Goal: Task Accomplishment & Management: Use online tool/utility

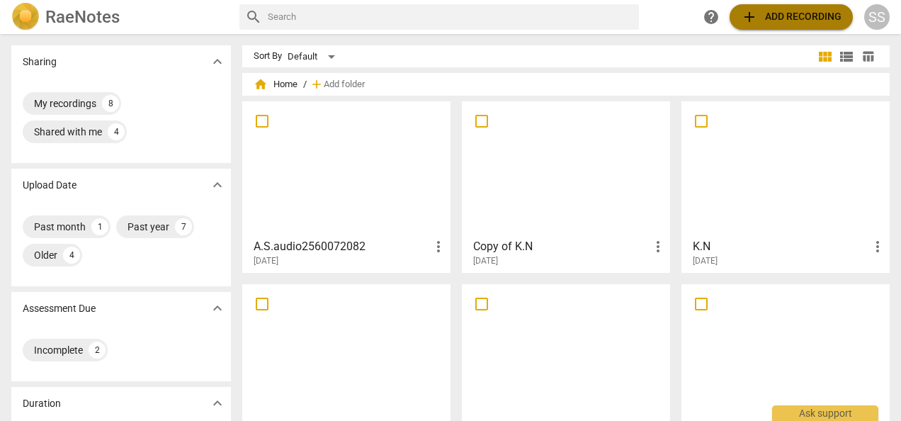
click at [783, 8] on span "add Add recording" at bounding box center [791, 16] width 101 height 17
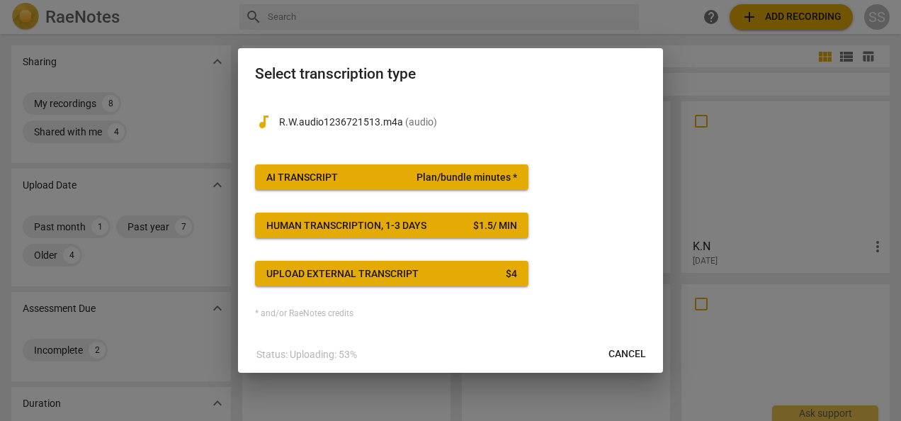
click at [405, 173] on span "AI Transcript Plan/bundle minutes *" at bounding box center [391, 178] width 251 height 14
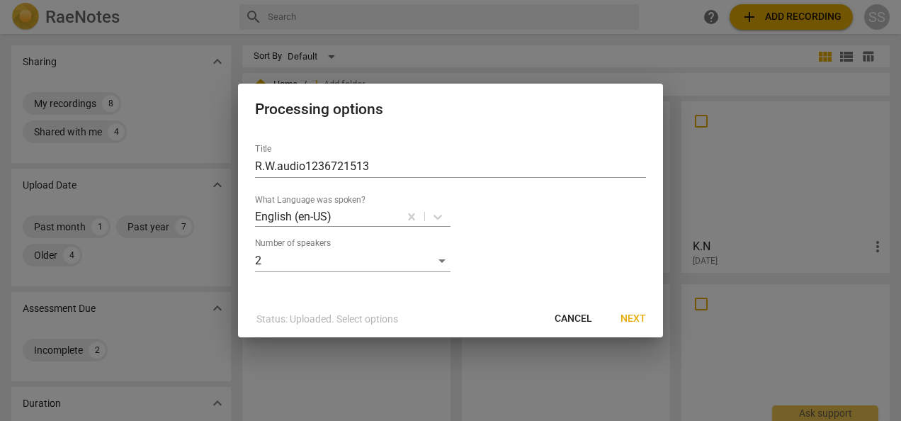
click at [629, 318] on span "Next" at bounding box center [632, 319] width 25 height 14
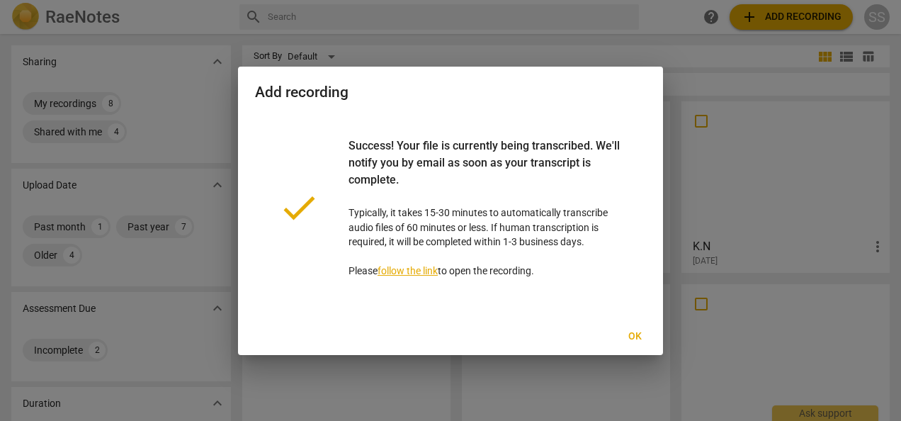
click at [412, 266] on link "follow the link" at bounding box center [407, 270] width 60 height 11
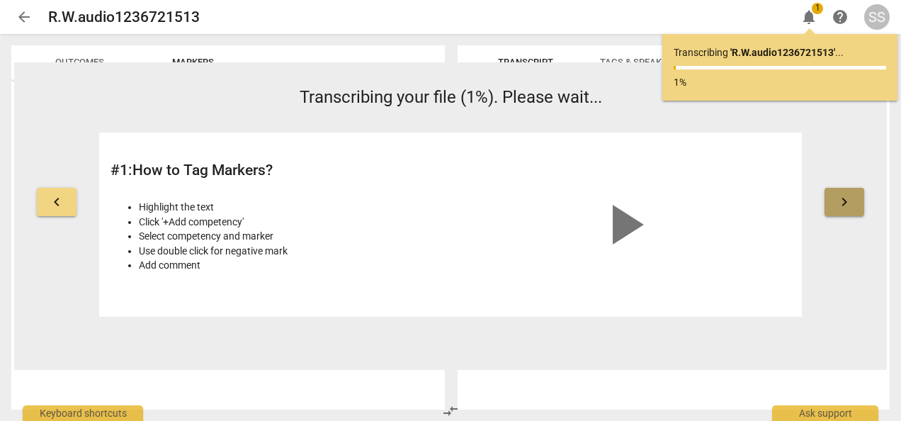
click at [845, 200] on span "keyboard_arrow_right" at bounding box center [844, 201] width 17 height 17
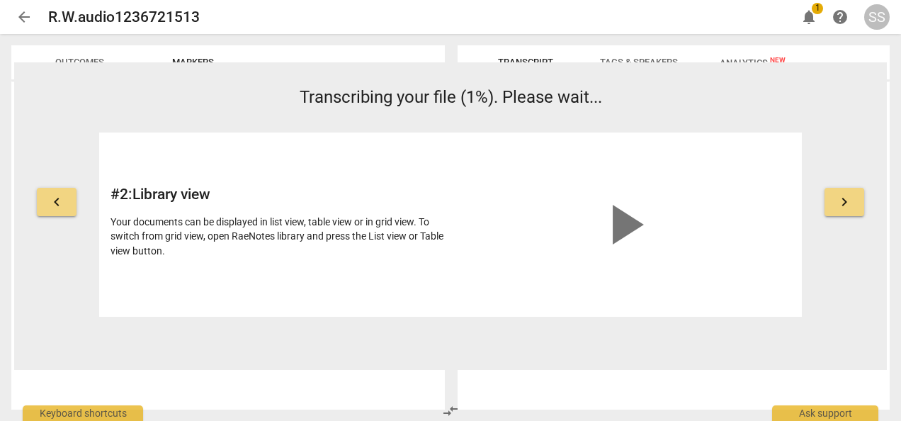
click at [845, 200] on span "keyboard_arrow_right" at bounding box center [844, 201] width 17 height 17
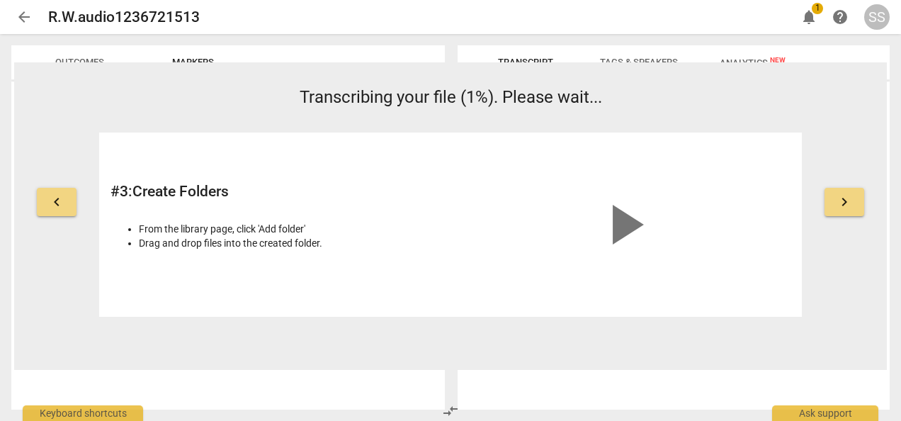
click at [845, 200] on span "keyboard_arrow_right" at bounding box center [844, 201] width 17 height 17
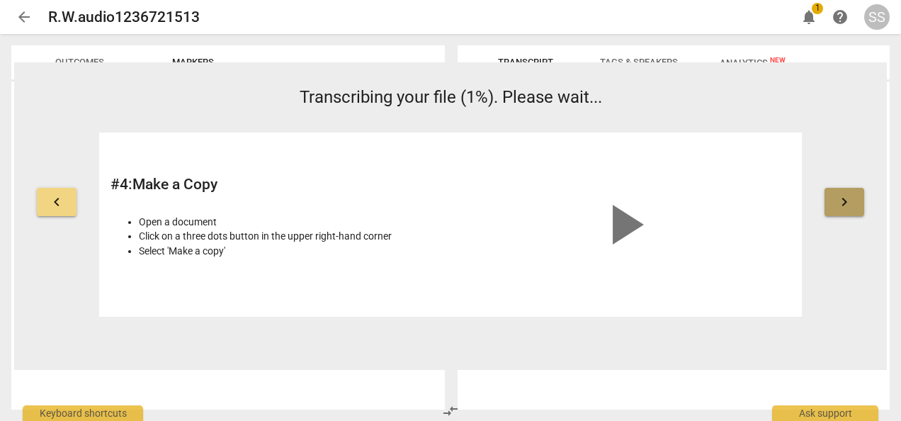
click at [845, 200] on span "keyboard_arrow_right" at bounding box center [844, 201] width 17 height 17
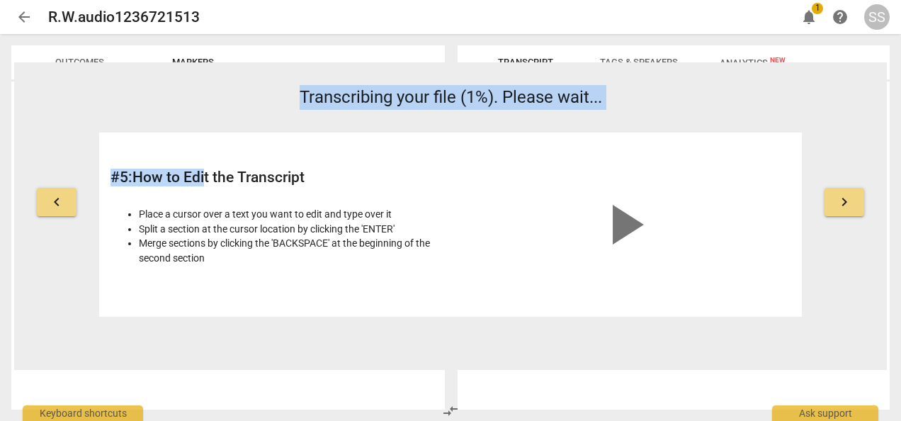
drag, startPoint x: 205, startPoint y: 95, endPoint x: 205, endPoint y: 127, distance: 31.9
click at [205, 127] on div "Transcribing your file (1%). Please wait... # 5 : How to Edit the Transcript Pl…" at bounding box center [450, 201] width 702 height 232
click at [848, 93] on div "keyboard_arrow_left Transcribing your file (1%). Please wait... # 5 : How to Ed…" at bounding box center [450, 201] width 872 height 232
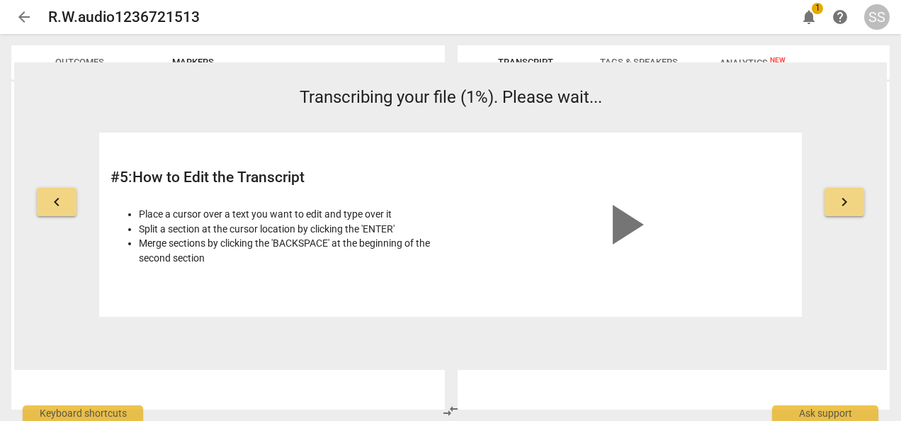
click at [816, 6] on span "1" at bounding box center [816, 8] width 11 height 11
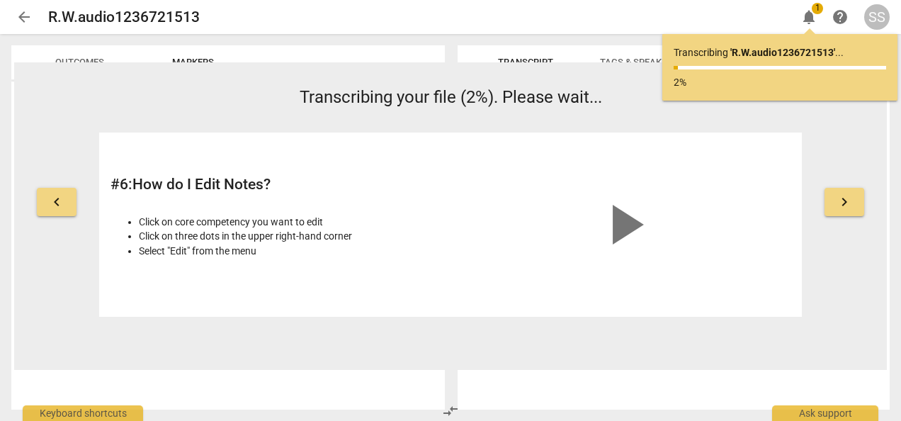
click at [843, 200] on span "keyboard_arrow_right" at bounding box center [844, 201] width 17 height 17
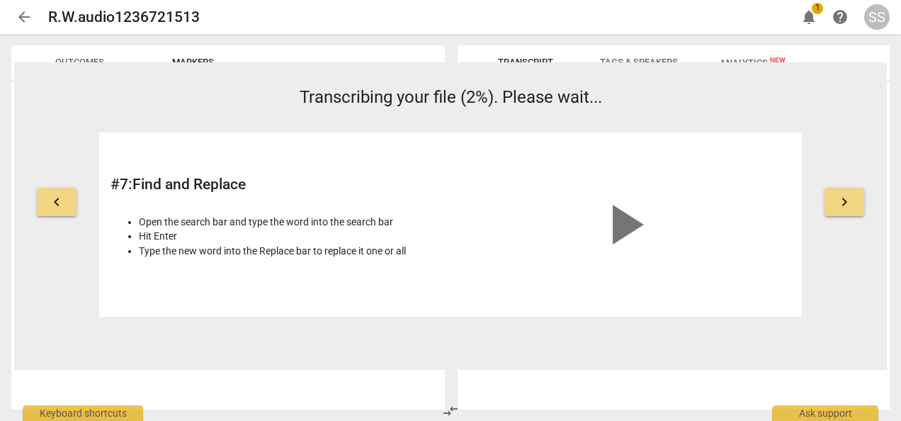
click at [809, 14] on span "notifications" at bounding box center [808, 16] width 17 height 17
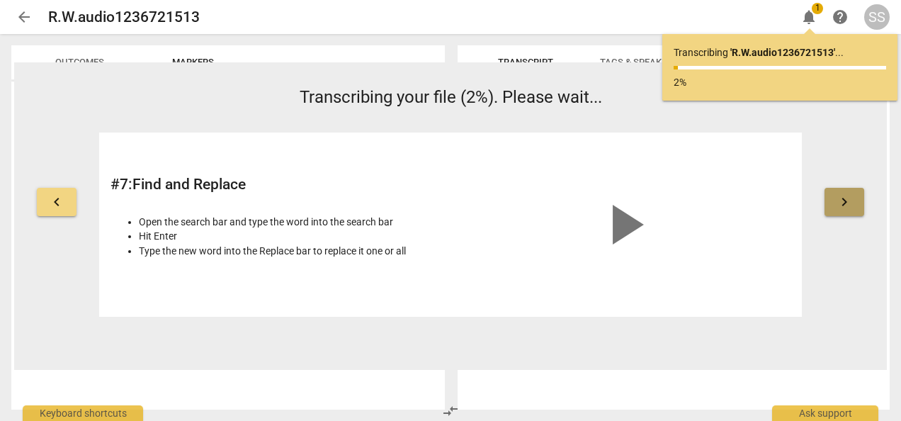
click at [841, 201] on span "keyboard_arrow_right" at bounding box center [844, 201] width 17 height 17
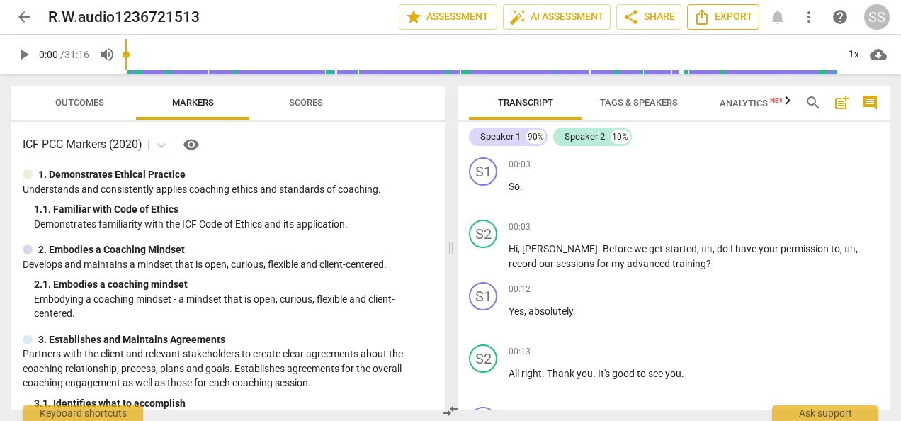
click at [728, 11] on span "Export" at bounding box center [722, 16] width 59 height 17
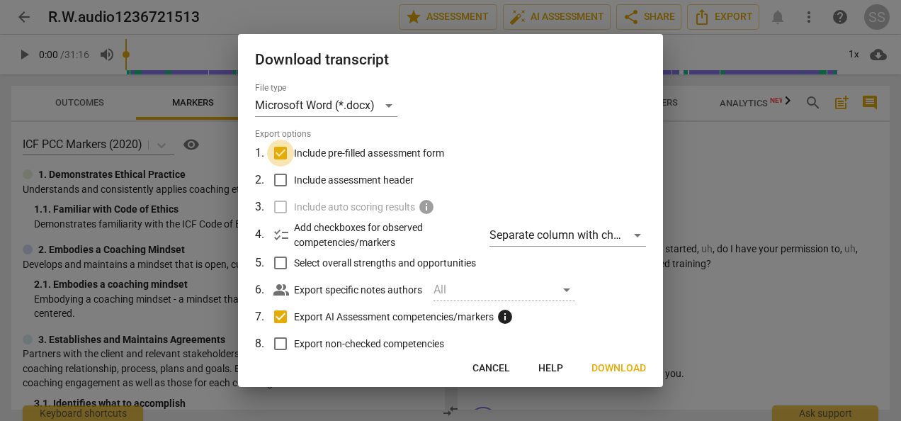
click at [282, 150] on input "Include pre-filled assessment form" at bounding box center [280, 152] width 27 height 27
checkbox input "false"
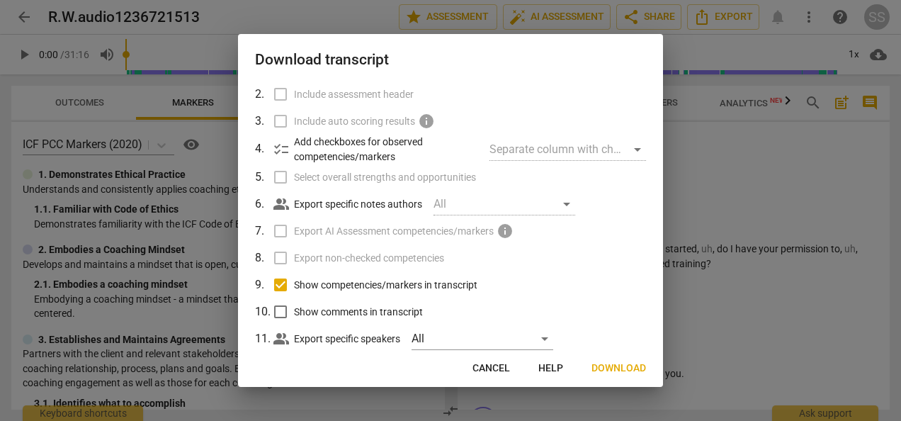
scroll to position [103, 0]
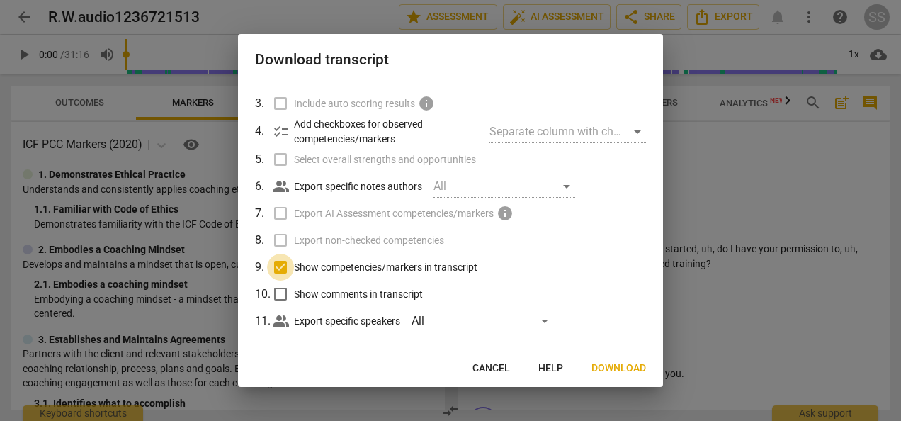
click at [277, 269] on input "Show competencies/markers in transcript" at bounding box center [280, 266] width 27 height 27
checkbox input "false"
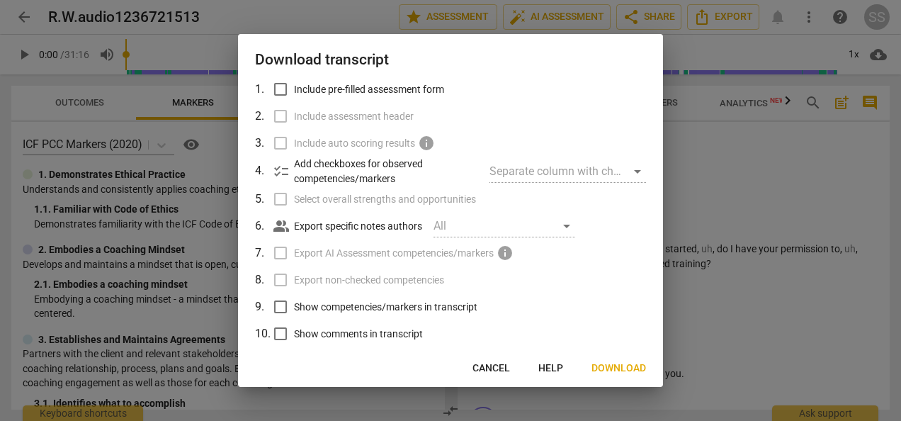
scroll to position [116, 0]
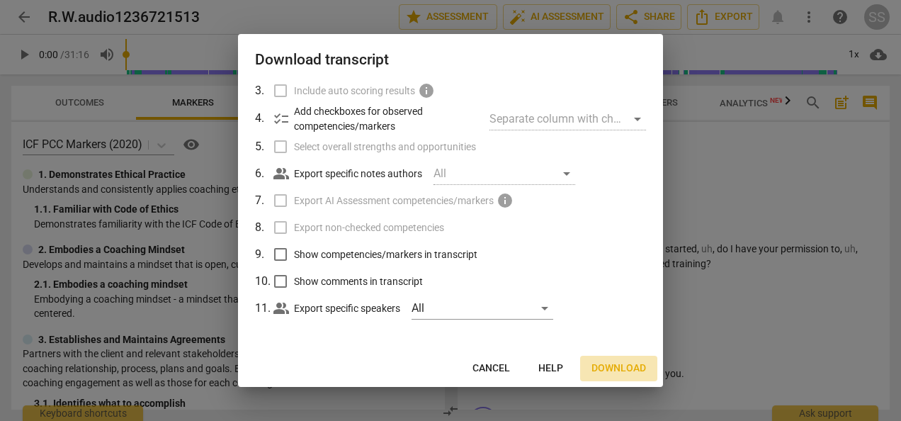
click at [605, 365] on span "Download" at bounding box center [618, 368] width 55 height 14
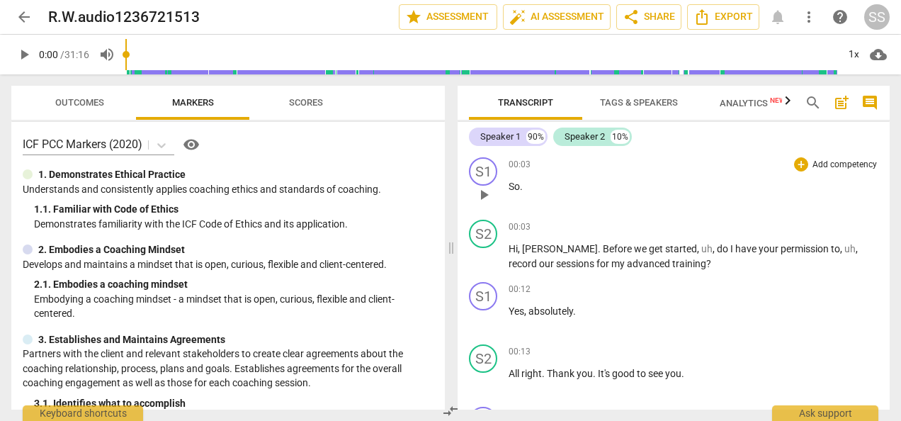
click at [674, 183] on p "So ." at bounding box center [693, 186] width 370 height 15
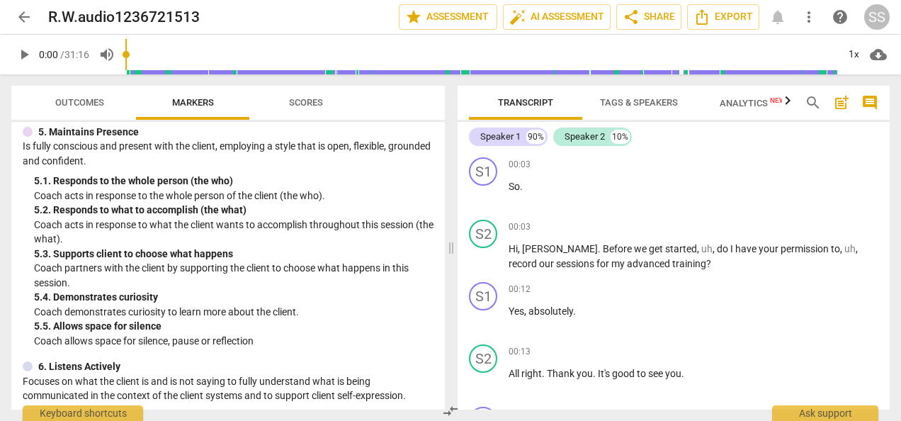
scroll to position [0, 0]
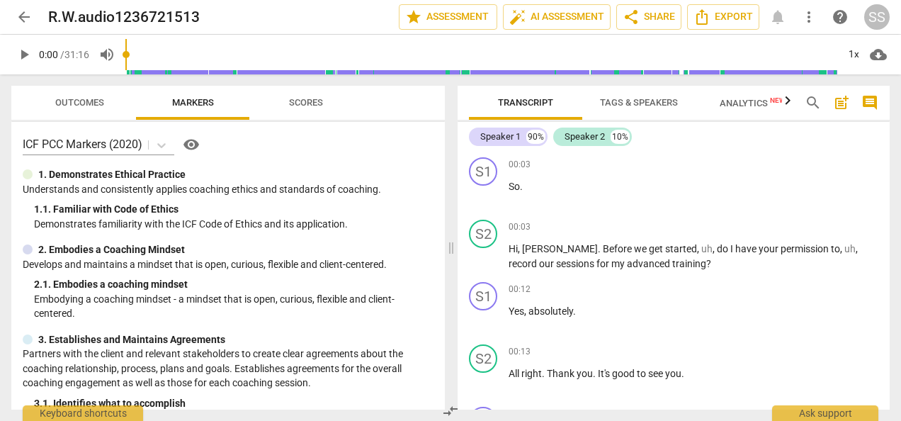
click at [307, 97] on span "Scores" at bounding box center [306, 102] width 34 height 11
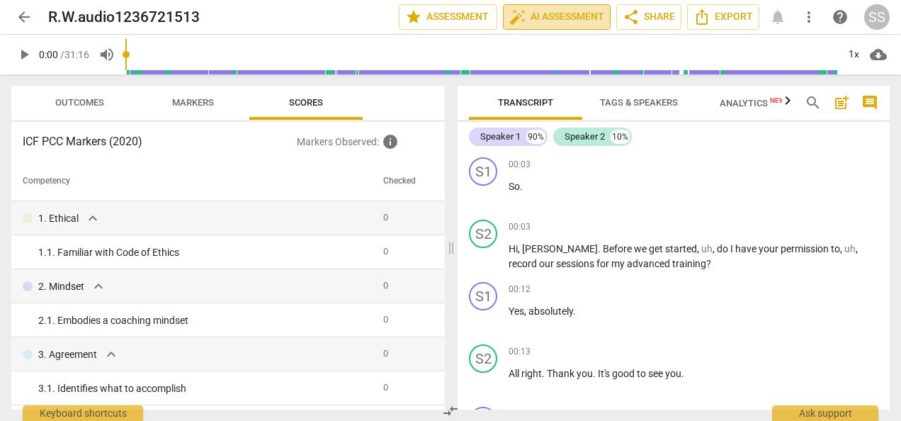
click at [558, 14] on span "auto_fix_high AI Assessment" at bounding box center [556, 16] width 95 height 17
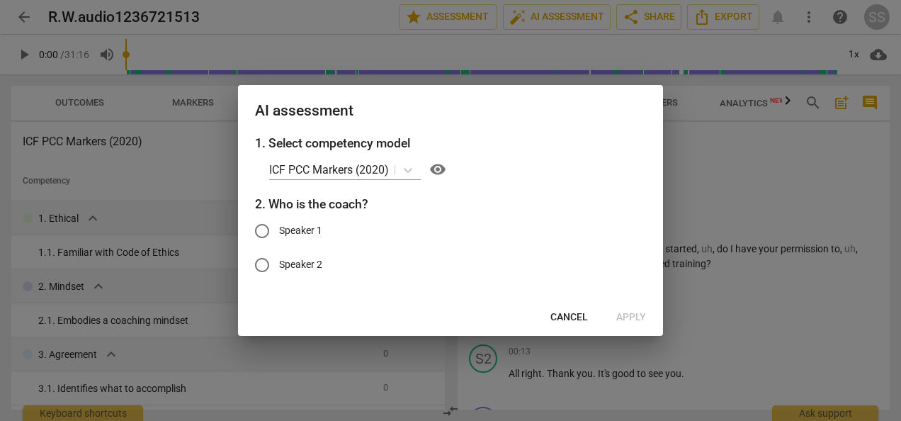
click at [562, 312] on span "Cancel" at bounding box center [569, 317] width 38 height 14
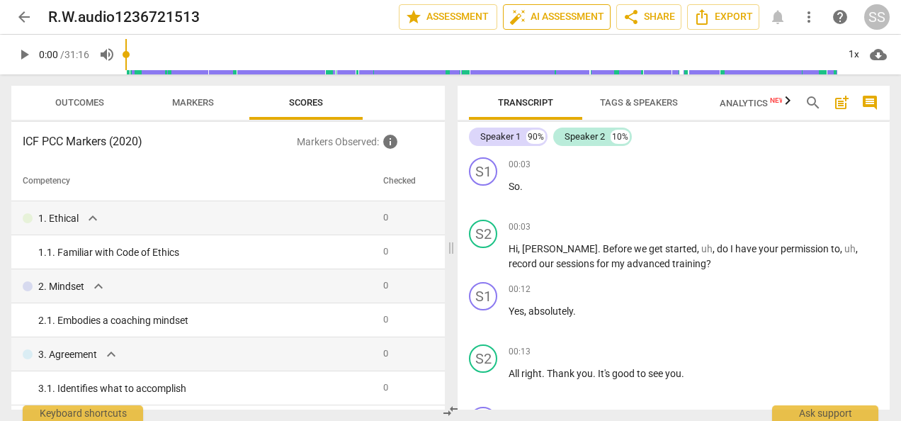
click at [552, 14] on span "auto_fix_high AI Assessment" at bounding box center [556, 16] width 95 height 17
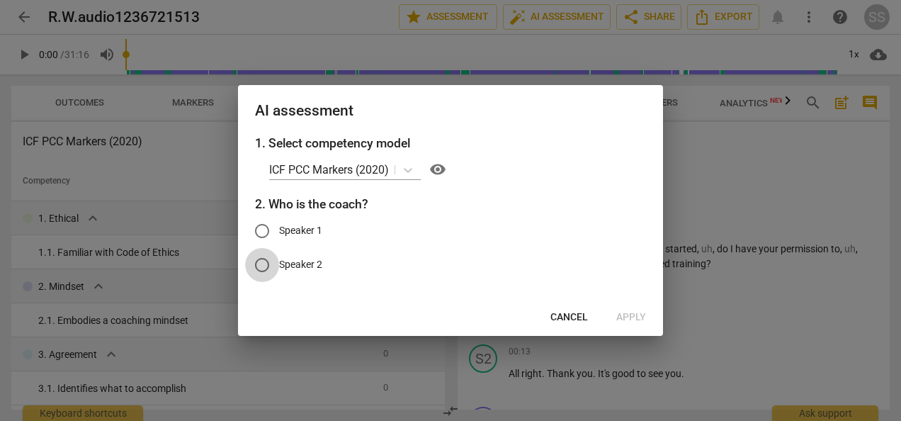
click at [261, 265] on input "Speaker 2" at bounding box center [262, 265] width 34 height 34
radio input "true"
click at [408, 169] on icon at bounding box center [408, 170] width 14 height 14
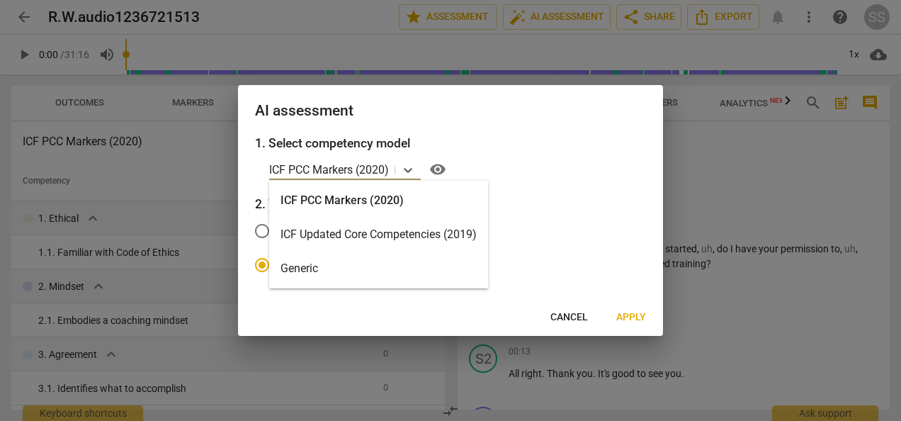
click at [341, 197] on div "ICF PCC Markers (2020)" at bounding box center [378, 200] width 219 height 34
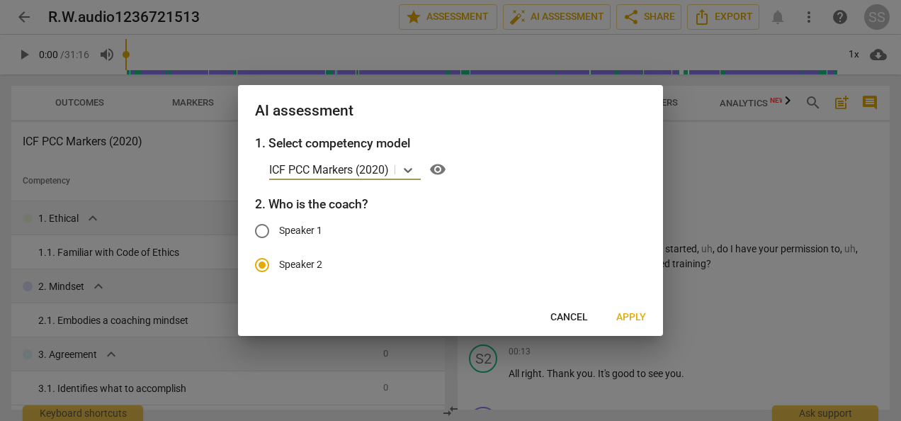
click at [632, 319] on span "Apply" at bounding box center [631, 317] width 30 height 14
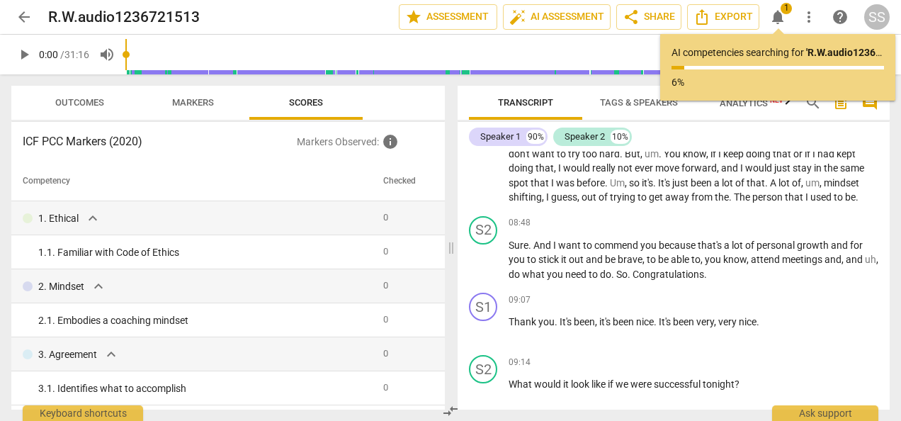
scroll to position [1803, 0]
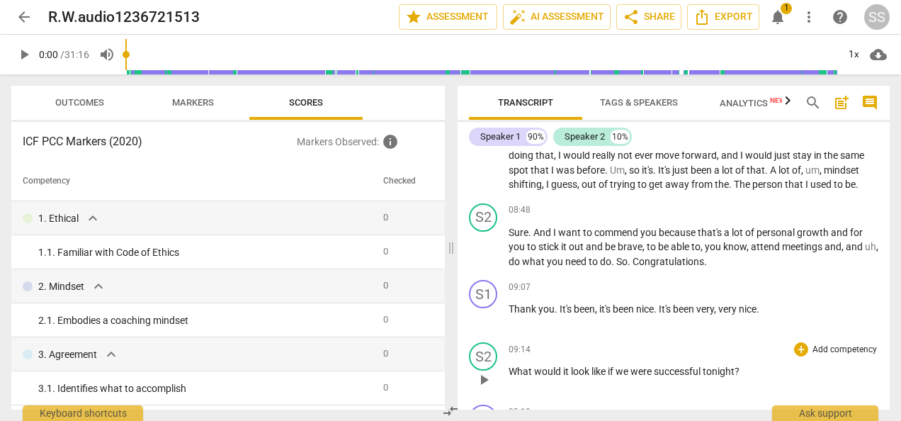
click at [588, 367] on div "S2 play_arrow pause 09:14 + Add competency keyboard_arrow_right What would it l…" at bounding box center [673, 367] width 432 height 62
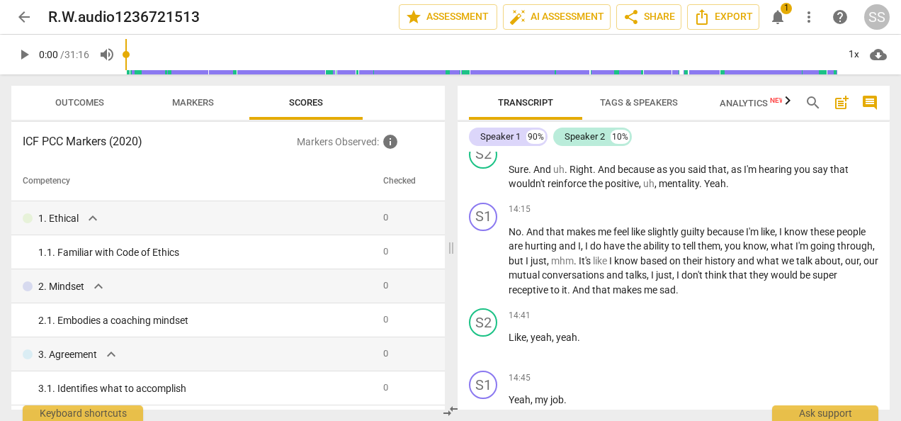
scroll to position [2929, 0]
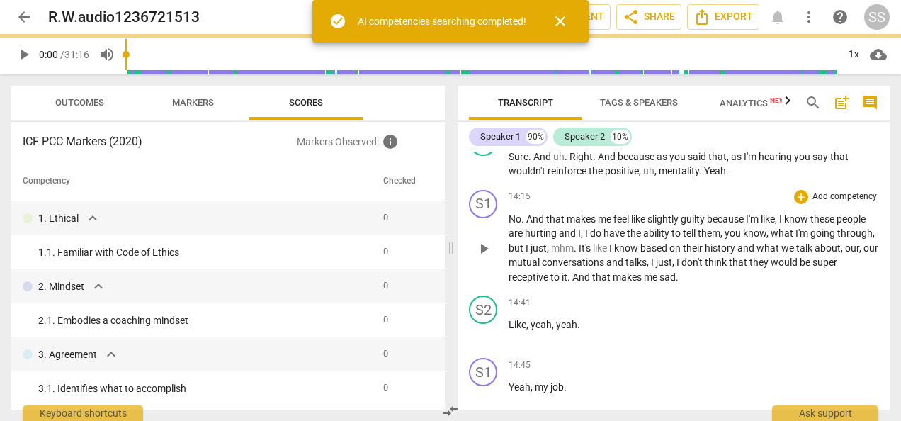
click at [865, 224] on span "people" at bounding box center [850, 218] width 29 height 11
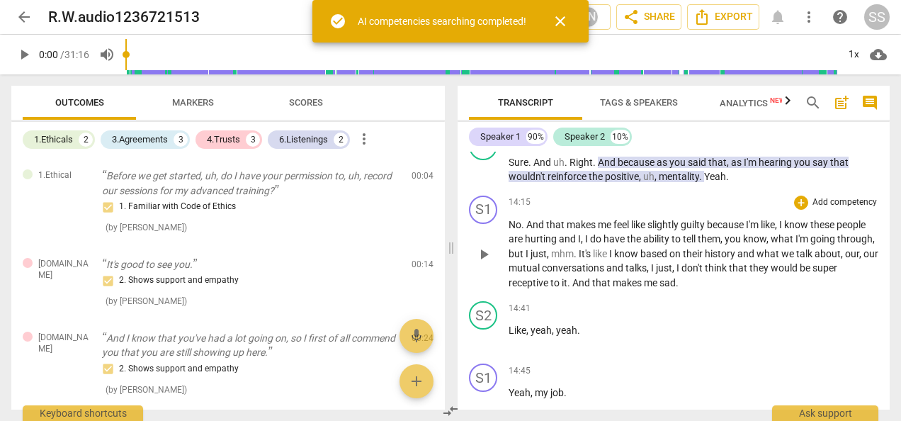
scroll to position [2935, 0]
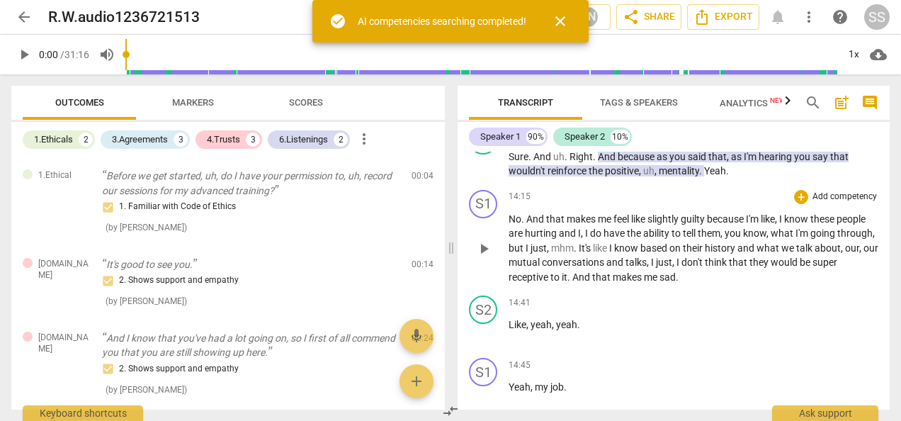
click at [865, 224] on span "people" at bounding box center [850, 218] width 29 height 11
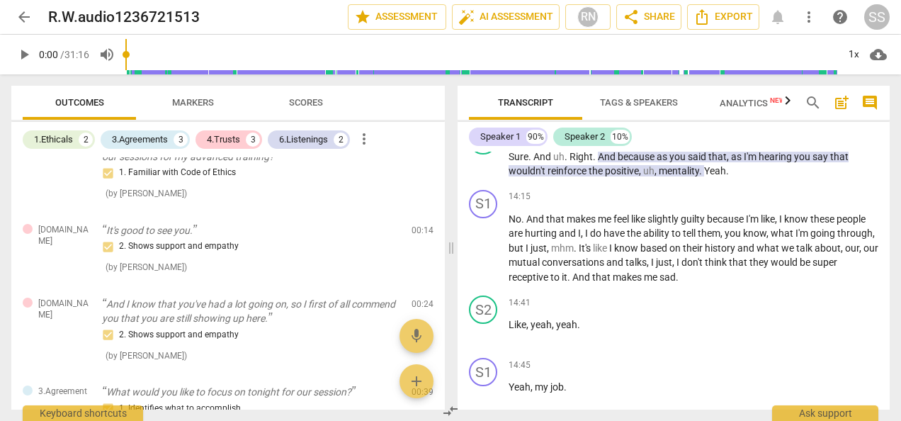
scroll to position [0, 0]
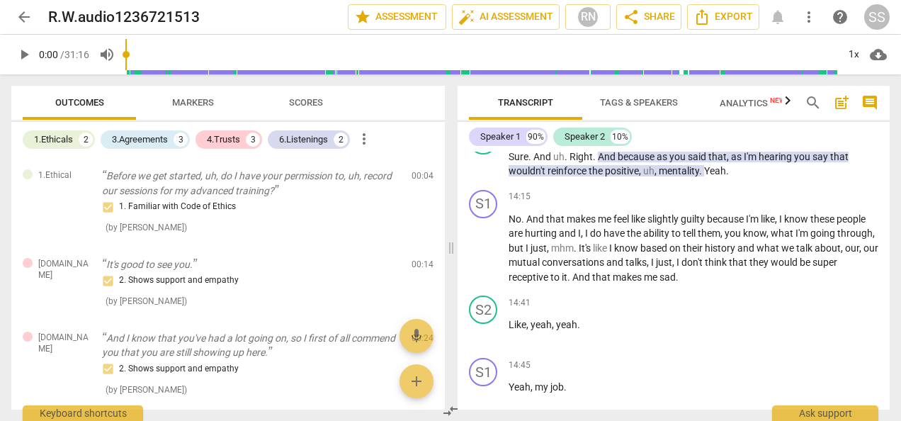
click at [313, 98] on span "Scores" at bounding box center [306, 102] width 34 height 11
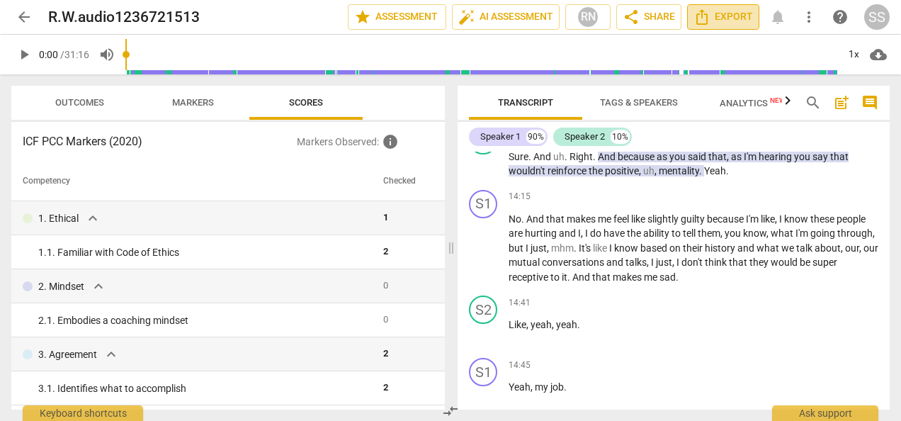
click at [742, 15] on span "Export" at bounding box center [722, 16] width 59 height 17
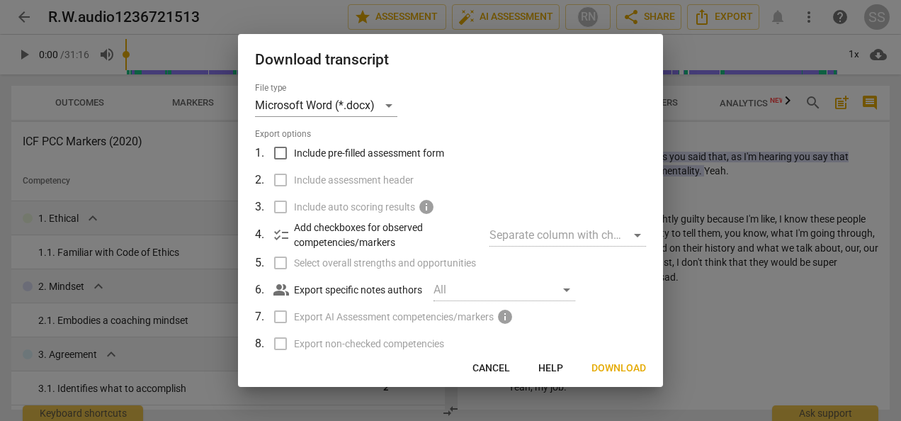
click at [280, 149] on input "Include pre-filled assessment form" at bounding box center [280, 152] width 27 height 27
checkbox input "true"
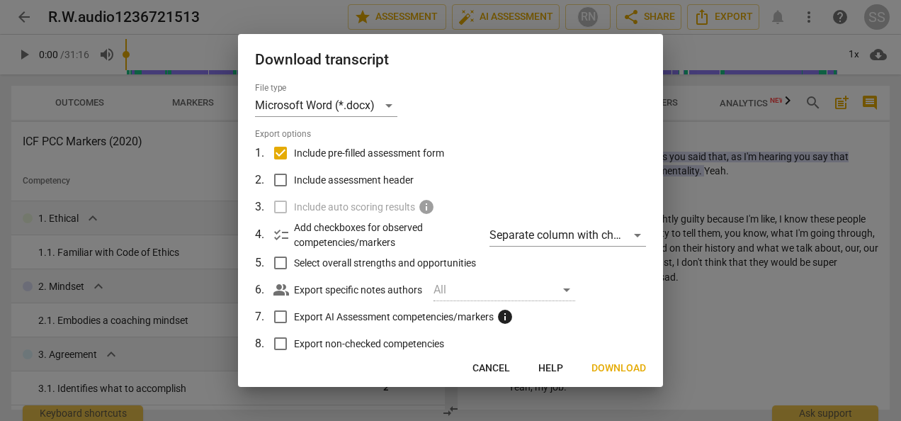
click at [277, 177] on input "Include assessment header" at bounding box center [280, 179] width 27 height 27
checkbox input "true"
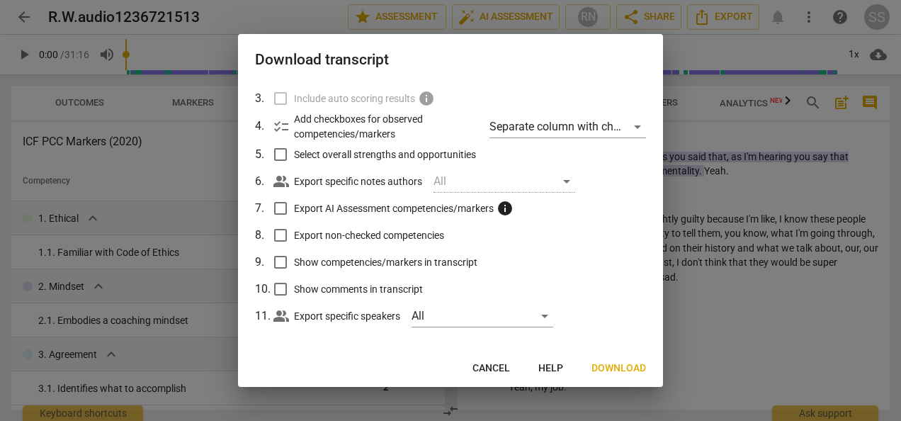
scroll to position [116, 0]
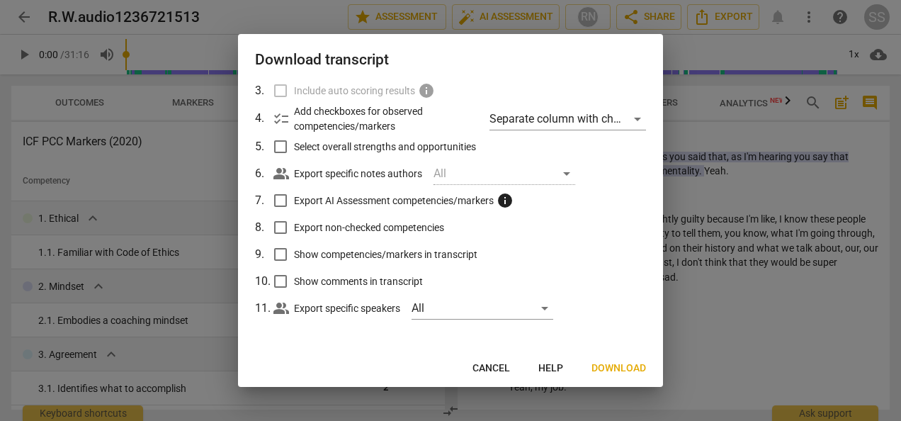
click at [282, 252] on input "Show competencies/markers in transcript" at bounding box center [280, 254] width 27 height 27
checkbox input "true"
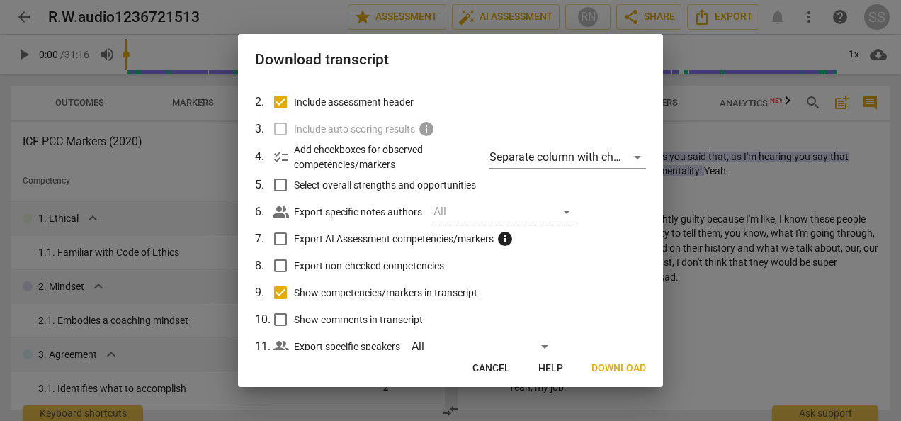
scroll to position [83, 0]
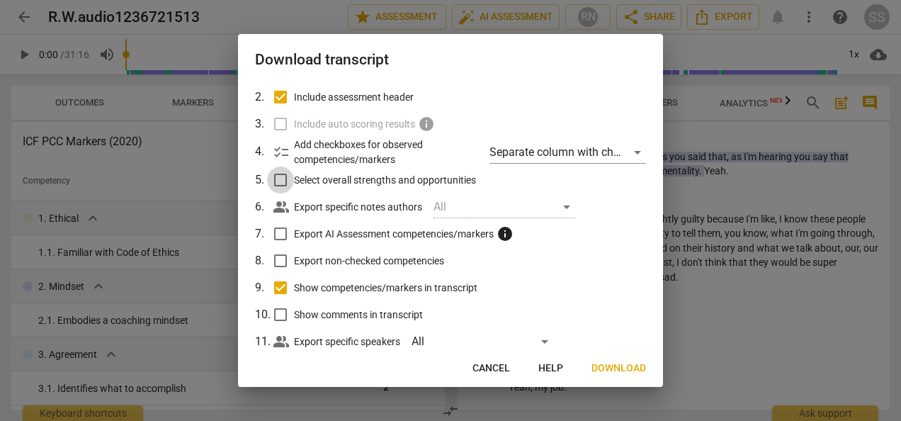
click at [280, 177] on input "Select overall strengths and opportunities" at bounding box center [280, 179] width 27 height 27
checkbox input "true"
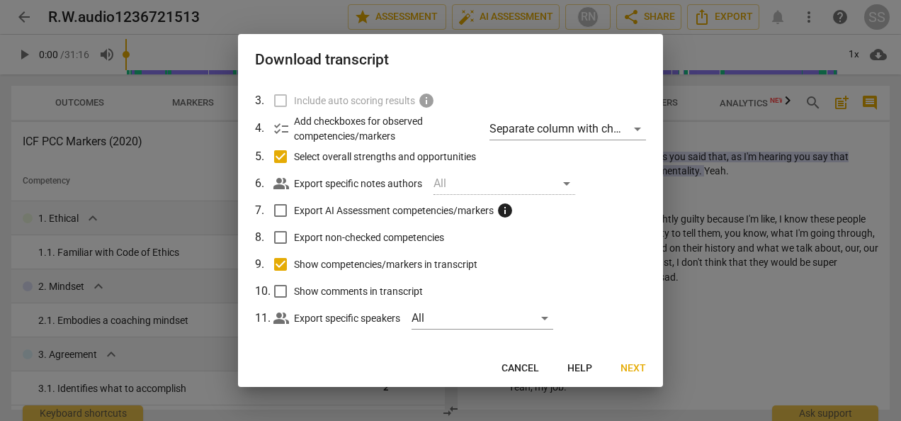
scroll to position [116, 0]
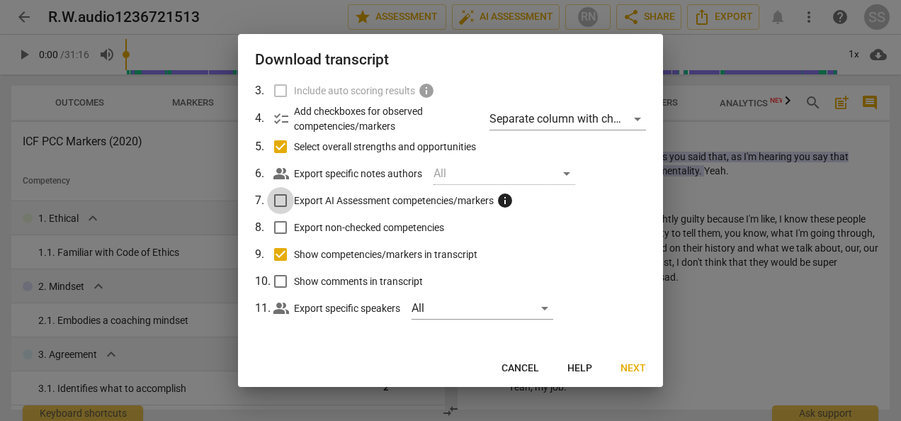
click at [279, 197] on input "Export AI Assessment competencies/markers info" at bounding box center [280, 200] width 27 height 27
checkbox input "true"
click at [636, 364] on span "Next" at bounding box center [632, 368] width 25 height 14
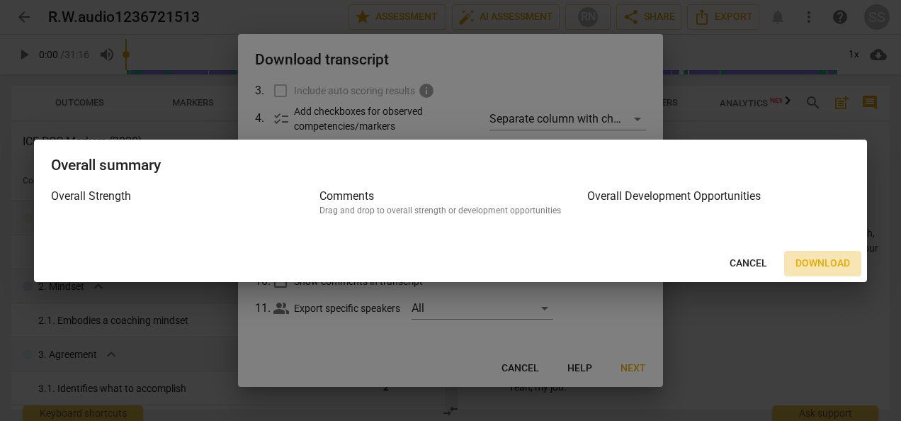
click at [820, 260] on span "Download" at bounding box center [822, 263] width 55 height 14
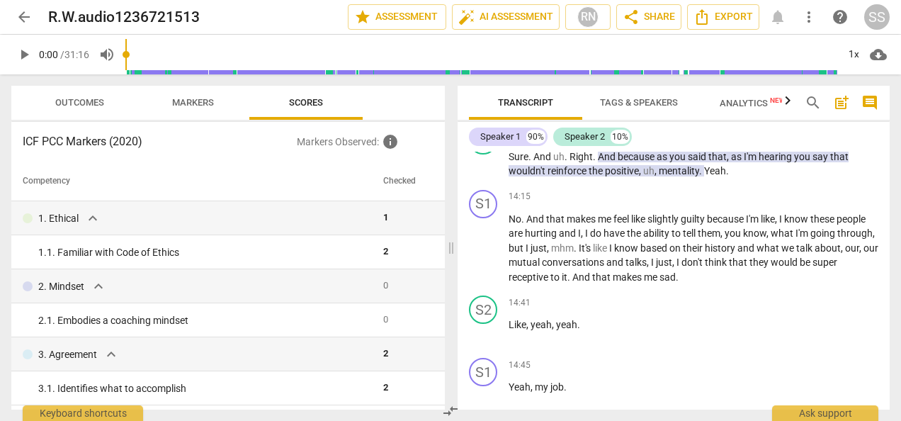
click at [876, 16] on div "SS" at bounding box center [876, 16] width 25 height 25
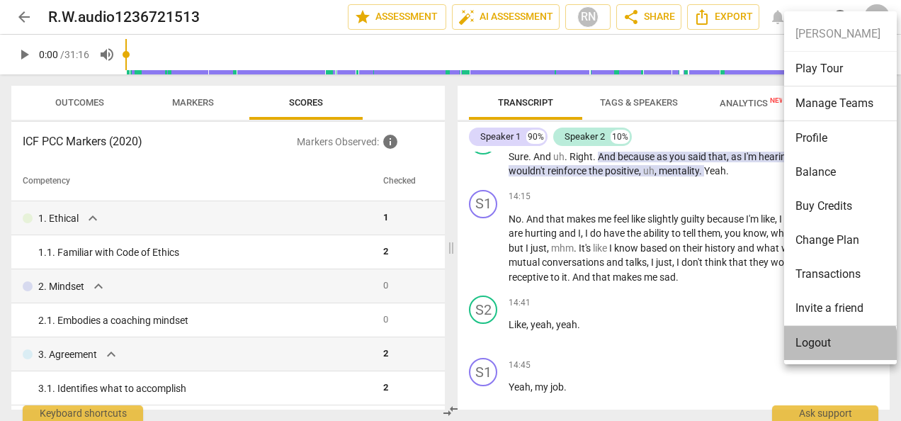
click at [817, 345] on li "Logout" at bounding box center [843, 343] width 118 height 34
